Goal: Task Accomplishment & Management: Use online tool/utility

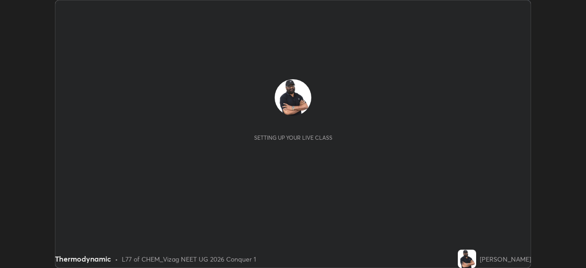
scroll to position [268, 586]
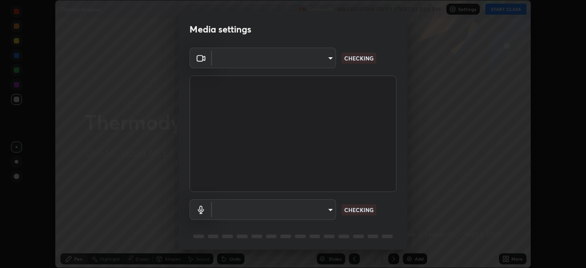
type input "c8c717a453bc6af87d0d9447014eaadff0a6dbce01dab39064dd32f4d5d90c45"
type input "default"
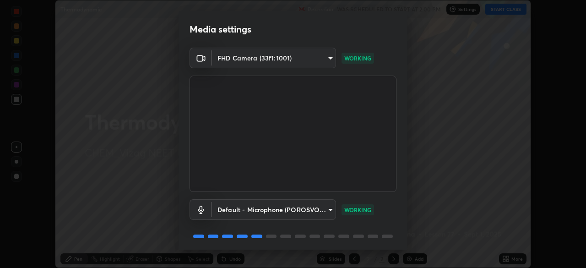
scroll to position [32, 0]
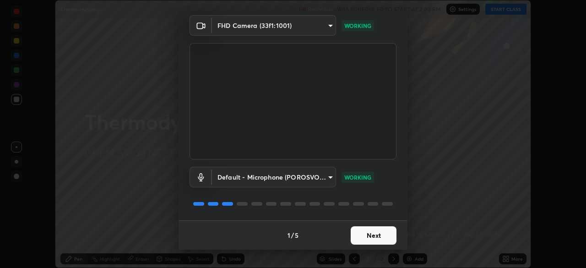
click at [363, 237] on button "Next" at bounding box center [374, 235] width 46 height 18
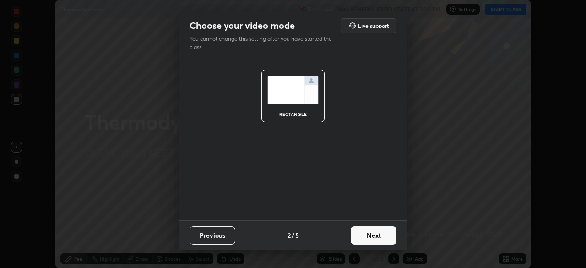
click at [366, 239] on button "Next" at bounding box center [374, 235] width 46 height 18
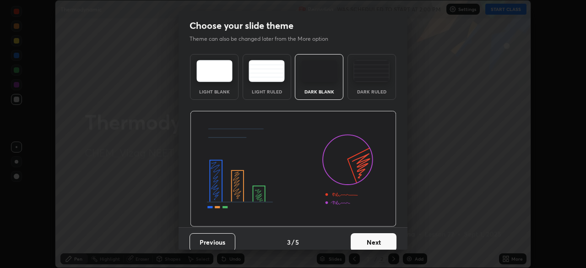
click at [368, 240] on button "Next" at bounding box center [374, 242] width 46 height 18
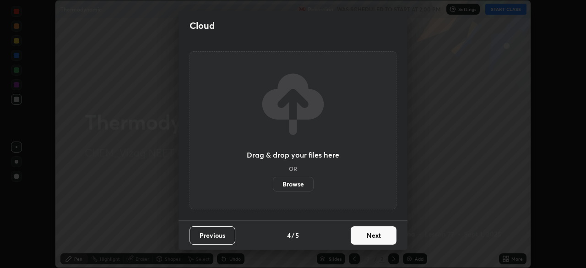
click at [370, 238] on button "Next" at bounding box center [374, 235] width 46 height 18
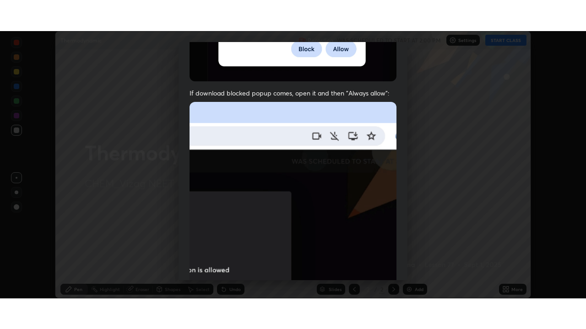
scroll to position [219, 0]
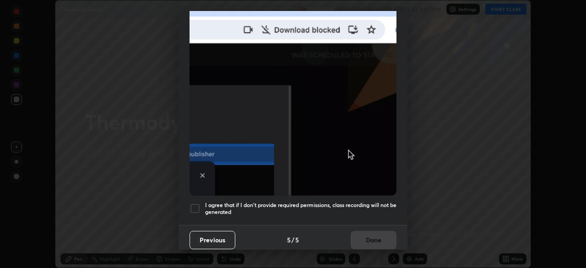
click at [330, 201] on h5 "I agree that if I don't provide required permissions, class recording will not …" at bounding box center [300, 208] width 191 height 14
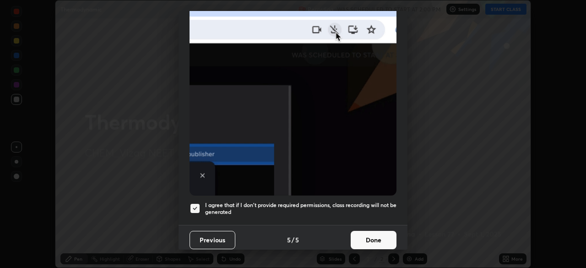
click at [362, 236] on button "Done" at bounding box center [374, 240] width 46 height 18
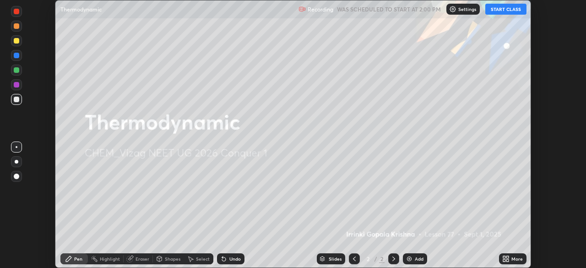
click at [403, 256] on div "Add" at bounding box center [415, 258] width 24 height 11
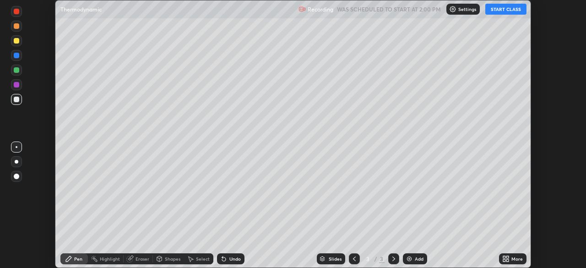
click at [504, 257] on icon at bounding box center [504, 257] width 2 height 2
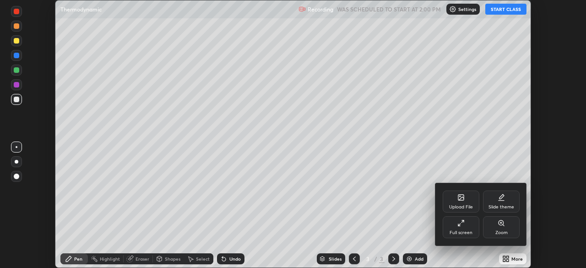
click at [458, 227] on div "Full screen" at bounding box center [460, 227] width 37 height 22
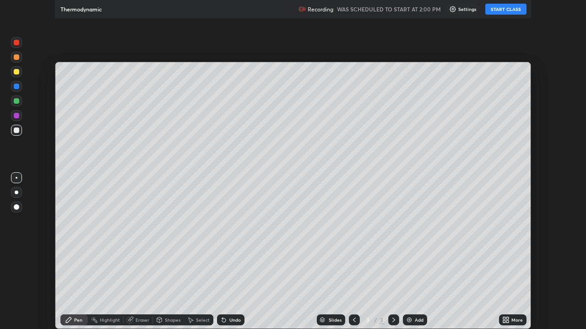
scroll to position [329, 586]
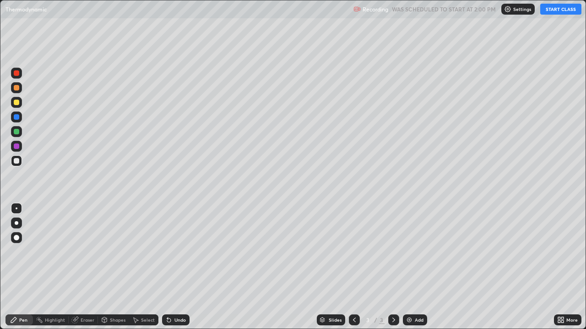
click at [545, 10] on button "START CLASS" at bounding box center [560, 9] width 41 height 11
click at [18, 238] on div at bounding box center [16, 237] width 5 height 5
click at [16, 223] on div at bounding box center [17, 223] width 4 height 4
click at [18, 238] on div at bounding box center [16, 237] width 5 height 5
click at [17, 163] on div at bounding box center [16, 160] width 5 height 5
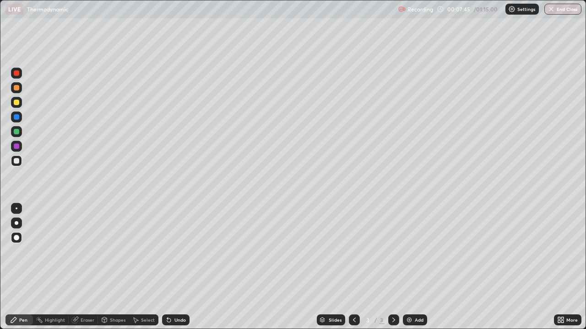
click at [20, 131] on div at bounding box center [16, 131] width 11 height 11
click at [18, 104] on div at bounding box center [16, 102] width 5 height 5
click at [173, 267] on div "Undo" at bounding box center [175, 320] width 27 height 11
click at [16, 147] on div at bounding box center [16, 146] width 5 height 5
click at [15, 131] on div at bounding box center [16, 131] width 5 height 5
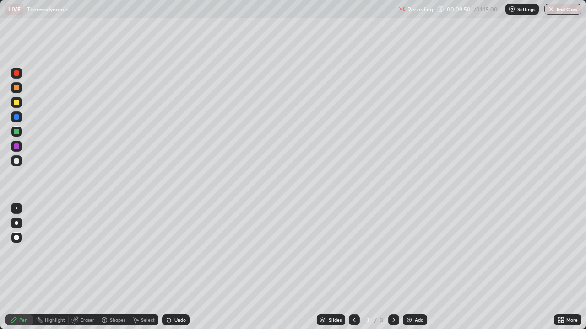
click at [17, 98] on div at bounding box center [16, 102] width 11 height 11
click at [17, 162] on div at bounding box center [16, 160] width 5 height 5
click at [167, 267] on icon at bounding box center [167, 318] width 1 height 1
click at [171, 267] on div "Undo" at bounding box center [175, 320] width 27 height 11
click at [19, 147] on div at bounding box center [16, 146] width 5 height 5
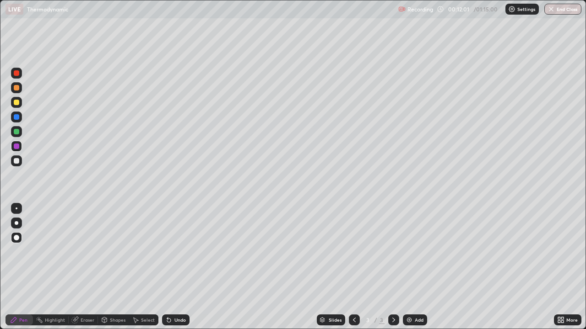
click at [180, 267] on div "Undo" at bounding box center [179, 320] width 11 height 5
click at [408, 267] on img at bounding box center [408, 320] width 7 height 7
click at [353, 267] on icon at bounding box center [354, 320] width 3 height 5
click at [397, 267] on div at bounding box center [393, 320] width 11 height 11
click at [16, 160] on div at bounding box center [16, 160] width 5 height 5
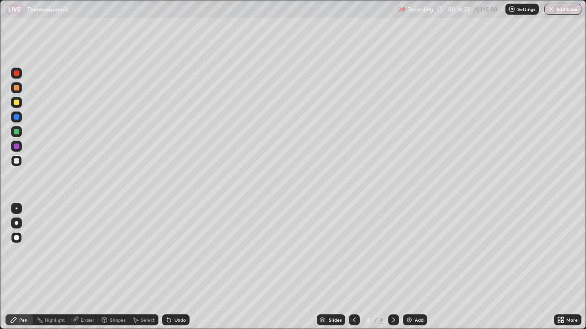
click at [171, 267] on icon at bounding box center [168, 320] width 7 height 7
click at [173, 267] on div "Undo" at bounding box center [175, 320] width 27 height 11
click at [176, 267] on div "Undo" at bounding box center [175, 320] width 27 height 11
click at [178, 267] on div "Undo" at bounding box center [175, 320] width 27 height 11
click at [16, 104] on div at bounding box center [16, 102] width 5 height 5
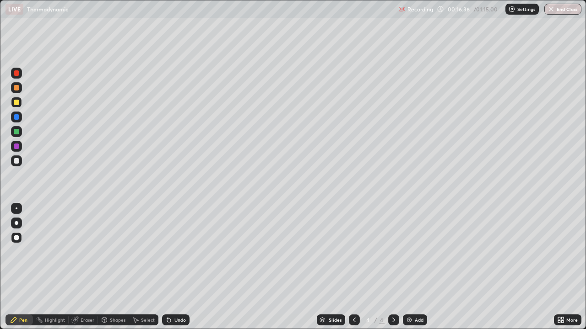
click at [170, 267] on icon at bounding box center [168, 320] width 7 height 7
click at [174, 267] on div "Undo" at bounding box center [175, 320] width 27 height 11
click at [180, 267] on div "Undo" at bounding box center [179, 320] width 11 height 5
click at [179, 267] on div "Undo" at bounding box center [175, 320] width 27 height 11
click at [171, 267] on div "Undo" at bounding box center [175, 320] width 27 height 11
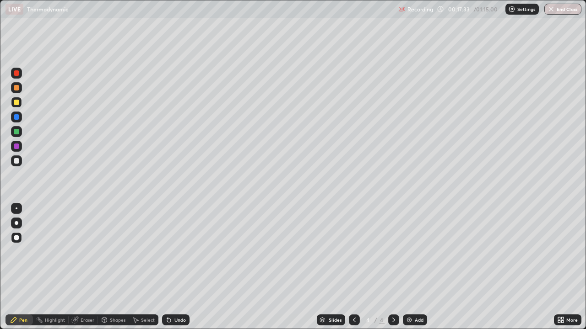
click at [176, 267] on div "Undo" at bounding box center [175, 320] width 27 height 11
click at [178, 267] on div "Undo" at bounding box center [175, 320] width 27 height 11
click at [178, 267] on div "Undo" at bounding box center [179, 320] width 11 height 5
click at [179, 267] on div "Undo" at bounding box center [175, 320] width 27 height 11
click at [181, 267] on div "Undo" at bounding box center [179, 320] width 11 height 5
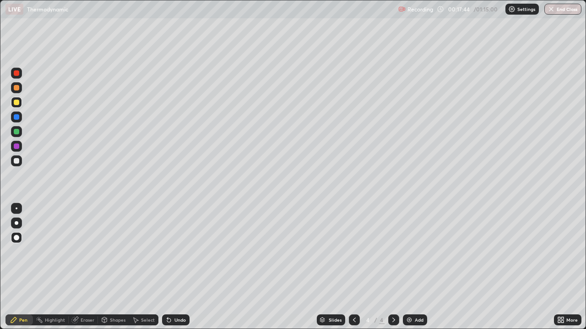
click at [178, 267] on div "Undo" at bounding box center [179, 320] width 11 height 5
click at [176, 267] on div "Undo" at bounding box center [175, 320] width 27 height 11
click at [173, 267] on div "Undo" at bounding box center [175, 320] width 27 height 11
click at [172, 267] on div "Undo" at bounding box center [175, 320] width 27 height 11
click at [167, 267] on icon at bounding box center [168, 320] width 7 height 7
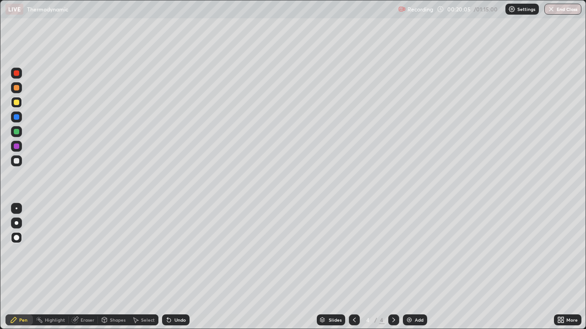
click at [167, 267] on icon at bounding box center [167, 318] width 1 height 1
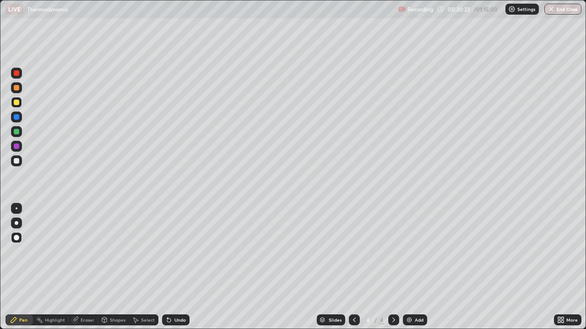
click at [167, 267] on icon at bounding box center [167, 318] width 1 height 1
click at [169, 267] on icon at bounding box center [168, 320] width 7 height 7
click at [167, 267] on icon at bounding box center [169, 321] width 4 height 4
click at [102, 267] on div "Shapes" at bounding box center [113, 320] width 31 height 18
click at [19, 267] on div "Pen" at bounding box center [18, 320] width 27 height 11
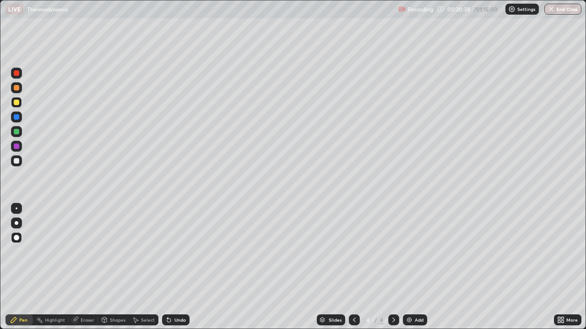
click at [171, 267] on icon at bounding box center [168, 320] width 7 height 7
click at [167, 267] on icon at bounding box center [169, 321] width 4 height 4
click at [178, 267] on div "Undo" at bounding box center [175, 320] width 27 height 11
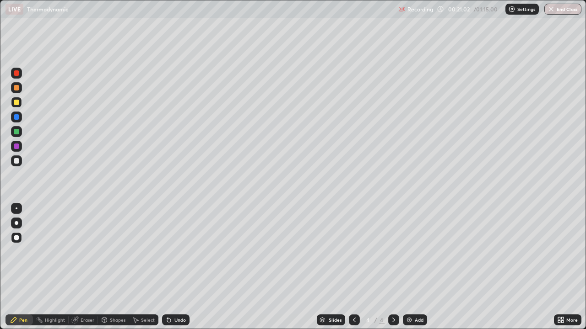
click at [179, 267] on div "Undo" at bounding box center [179, 320] width 11 height 5
click at [409, 267] on img at bounding box center [408, 320] width 7 height 7
click at [15, 160] on div at bounding box center [16, 160] width 5 height 5
click at [183, 267] on div "Undo" at bounding box center [175, 320] width 27 height 11
click at [16, 150] on div at bounding box center [16, 146] width 11 height 11
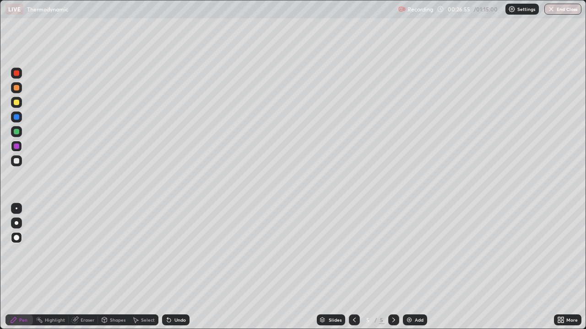
click at [172, 267] on div "Undo" at bounding box center [175, 320] width 27 height 11
click at [407, 267] on img at bounding box center [408, 320] width 7 height 7
click at [16, 101] on div at bounding box center [16, 102] width 5 height 5
click at [353, 267] on icon at bounding box center [354, 320] width 7 height 7
click at [393, 267] on icon at bounding box center [393, 320] width 3 height 5
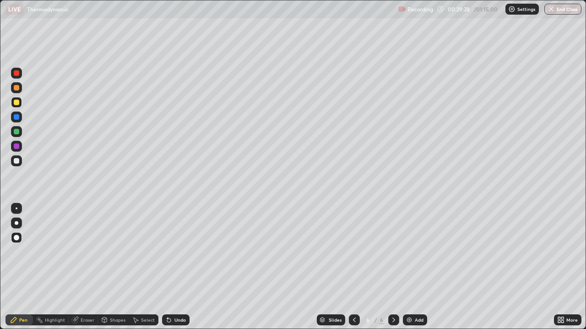
click at [171, 267] on icon at bounding box center [168, 320] width 7 height 7
click at [174, 267] on div "Undo" at bounding box center [179, 320] width 11 height 5
click at [183, 267] on div "Undo" at bounding box center [179, 320] width 11 height 5
click at [15, 159] on div at bounding box center [16, 160] width 5 height 5
click at [176, 267] on div "Undo" at bounding box center [179, 320] width 11 height 5
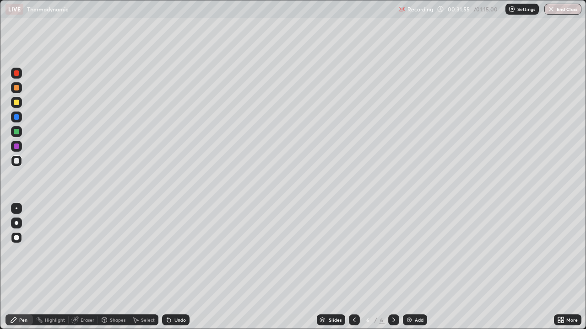
click at [176, 267] on div "Undo" at bounding box center [179, 320] width 11 height 5
click at [177, 267] on div "Undo" at bounding box center [179, 320] width 11 height 5
click at [176, 267] on div "Undo" at bounding box center [179, 320] width 11 height 5
click at [407, 267] on div "Add" at bounding box center [415, 320] width 24 height 11
click at [172, 267] on div "Undo" at bounding box center [175, 320] width 27 height 11
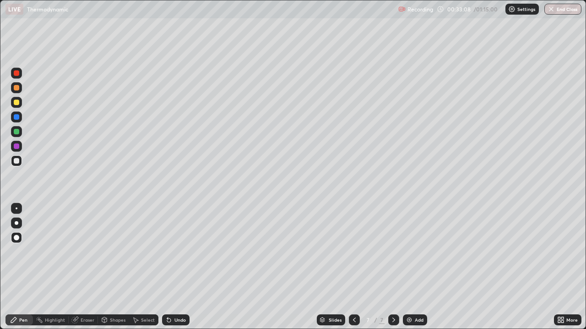
click at [171, 267] on div "Undo" at bounding box center [175, 320] width 27 height 11
click at [353, 267] on icon at bounding box center [354, 320] width 3 height 5
click at [353, 267] on icon at bounding box center [354, 320] width 7 height 7
click at [393, 267] on icon at bounding box center [393, 320] width 7 height 7
click at [394, 267] on icon at bounding box center [393, 320] width 7 height 7
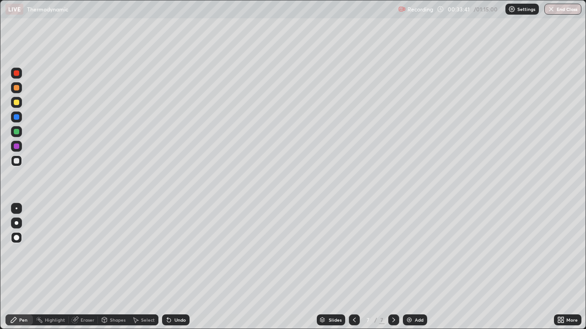
click at [18, 106] on div at bounding box center [16, 102] width 11 height 11
click at [353, 267] on icon at bounding box center [354, 320] width 7 height 7
click at [391, 267] on icon at bounding box center [393, 320] width 7 height 7
click at [351, 267] on div at bounding box center [354, 320] width 11 height 11
click at [349, 267] on div at bounding box center [354, 320] width 11 height 11
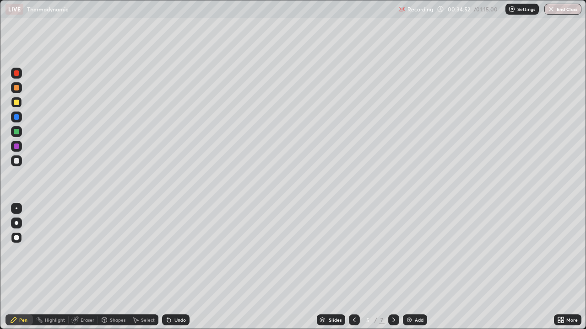
click at [390, 267] on icon at bounding box center [393, 320] width 7 height 7
click at [394, 267] on icon at bounding box center [393, 320] width 7 height 7
click at [16, 159] on div at bounding box center [16, 160] width 5 height 5
click at [405, 267] on img at bounding box center [408, 320] width 7 height 7
click at [172, 267] on div "Undo" at bounding box center [175, 320] width 27 height 11
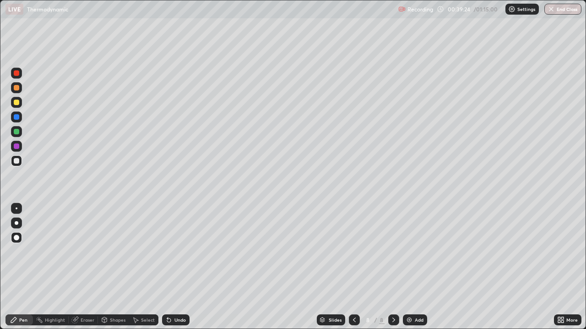
click at [174, 267] on div "Undo" at bounding box center [175, 320] width 27 height 11
click at [351, 267] on icon at bounding box center [354, 320] width 7 height 7
click at [393, 267] on icon at bounding box center [393, 320] width 7 height 7
click at [180, 267] on div "Undo" at bounding box center [179, 320] width 11 height 5
click at [410, 267] on img at bounding box center [408, 320] width 7 height 7
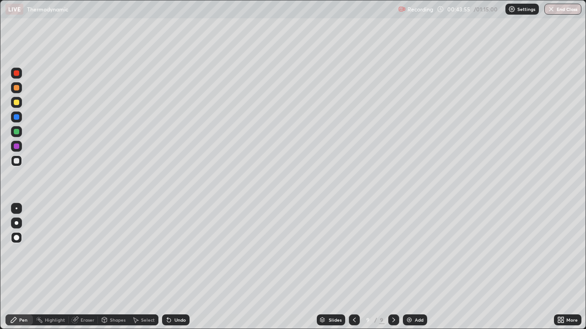
click at [16, 102] on div at bounding box center [16, 102] width 5 height 5
click at [354, 267] on icon at bounding box center [354, 320] width 7 height 7
click at [396, 267] on icon at bounding box center [393, 320] width 7 height 7
click at [178, 267] on div "Undo" at bounding box center [179, 320] width 11 height 5
click at [17, 161] on div at bounding box center [16, 160] width 5 height 5
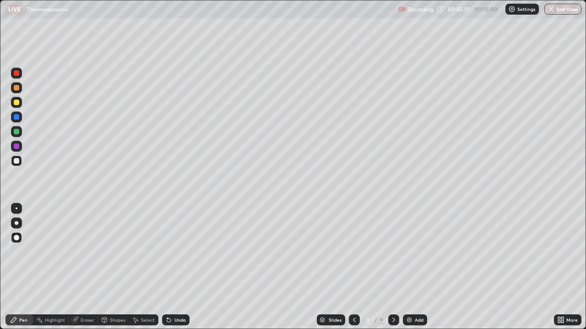
click at [174, 267] on div "Undo" at bounding box center [179, 320] width 11 height 5
click at [167, 267] on icon at bounding box center [169, 321] width 4 height 4
click at [167, 267] on icon at bounding box center [167, 318] width 1 height 1
click at [178, 267] on div "Undo" at bounding box center [179, 320] width 11 height 5
click at [181, 267] on div "Undo" at bounding box center [175, 320] width 27 height 11
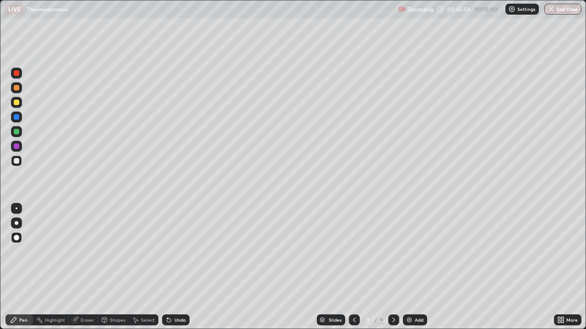
click at [179, 267] on div "Undo" at bounding box center [179, 320] width 11 height 5
click at [14, 102] on div at bounding box center [16, 102] width 5 height 5
click at [17, 131] on div at bounding box center [16, 131] width 5 height 5
click at [172, 267] on div "Undo" at bounding box center [175, 320] width 27 height 11
click at [407, 267] on img at bounding box center [408, 320] width 7 height 7
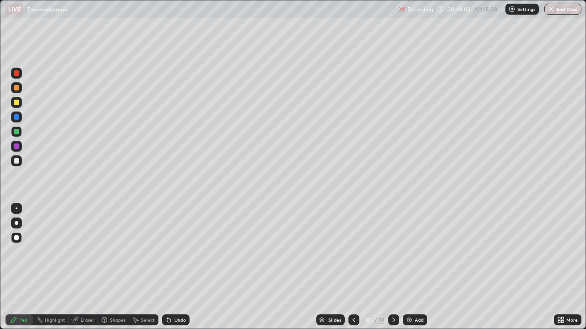
click at [17, 104] on div at bounding box center [16, 102] width 5 height 5
click at [18, 165] on div at bounding box center [16, 161] width 11 height 11
click at [407, 267] on img at bounding box center [408, 320] width 7 height 7
click at [18, 103] on div at bounding box center [16, 102] width 5 height 5
click at [16, 162] on div at bounding box center [16, 160] width 5 height 5
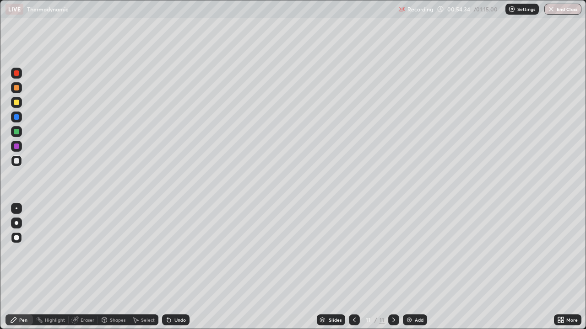
click at [16, 102] on div at bounding box center [16, 102] width 5 height 5
click at [14, 134] on div at bounding box center [16, 131] width 11 height 11
click at [411, 267] on img at bounding box center [408, 320] width 7 height 7
click at [354, 267] on icon at bounding box center [354, 320] width 7 height 7
click at [411, 267] on img at bounding box center [408, 320] width 7 height 7
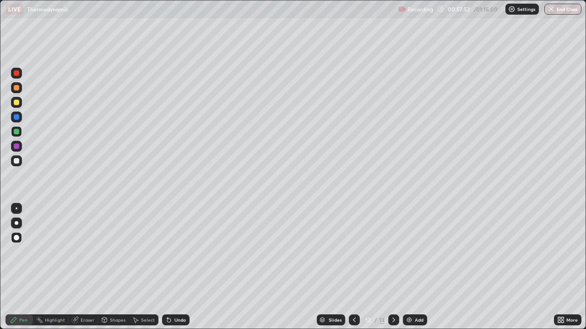
click at [352, 267] on icon at bounding box center [354, 320] width 7 height 7
click at [388, 267] on div at bounding box center [393, 320] width 11 height 11
click at [15, 102] on div at bounding box center [16, 102] width 5 height 5
click at [167, 267] on icon at bounding box center [167, 318] width 1 height 1
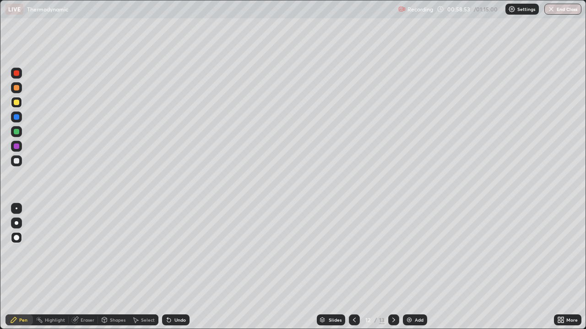
click at [174, 267] on div "Undo" at bounding box center [179, 320] width 11 height 5
click at [169, 267] on icon at bounding box center [169, 321] width 4 height 4
click at [16, 160] on div at bounding box center [16, 160] width 5 height 5
click at [392, 267] on icon at bounding box center [393, 320] width 3 height 5
click at [17, 103] on div at bounding box center [16, 102] width 5 height 5
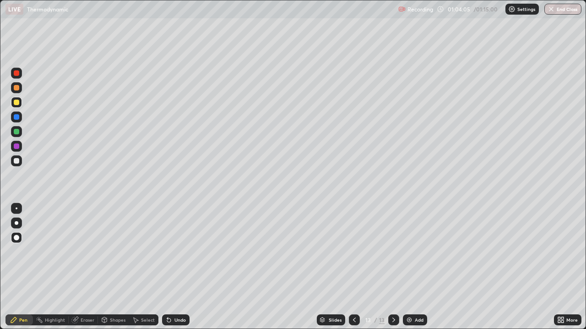
click at [16, 160] on div at bounding box center [16, 160] width 5 height 5
click at [183, 267] on div "Undo" at bounding box center [179, 320] width 11 height 5
click at [178, 267] on div "Undo" at bounding box center [179, 320] width 11 height 5
click at [413, 267] on div "Add" at bounding box center [415, 320] width 24 height 11
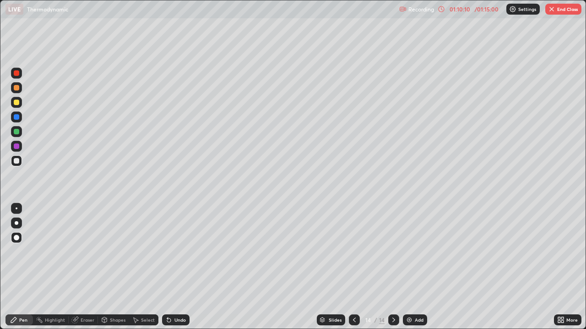
click at [20, 105] on div at bounding box center [16, 102] width 11 height 11
click at [20, 132] on div at bounding box center [16, 131] width 11 height 11
click at [176, 267] on div "Undo" at bounding box center [179, 320] width 11 height 5
click at [184, 267] on div "Undo" at bounding box center [179, 320] width 11 height 5
click at [561, 12] on button "End Class" at bounding box center [563, 9] width 36 height 11
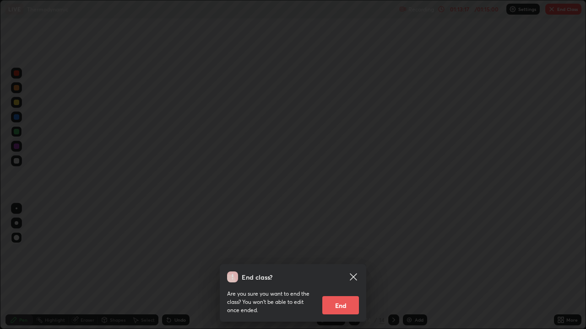
click at [342, 267] on button "End" at bounding box center [340, 306] width 37 height 18
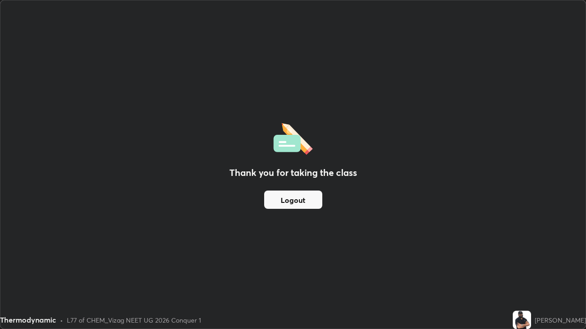
click at [300, 200] on button "Logout" at bounding box center [293, 200] width 58 height 18
